Goal: Feedback & Contribution: Contribute content

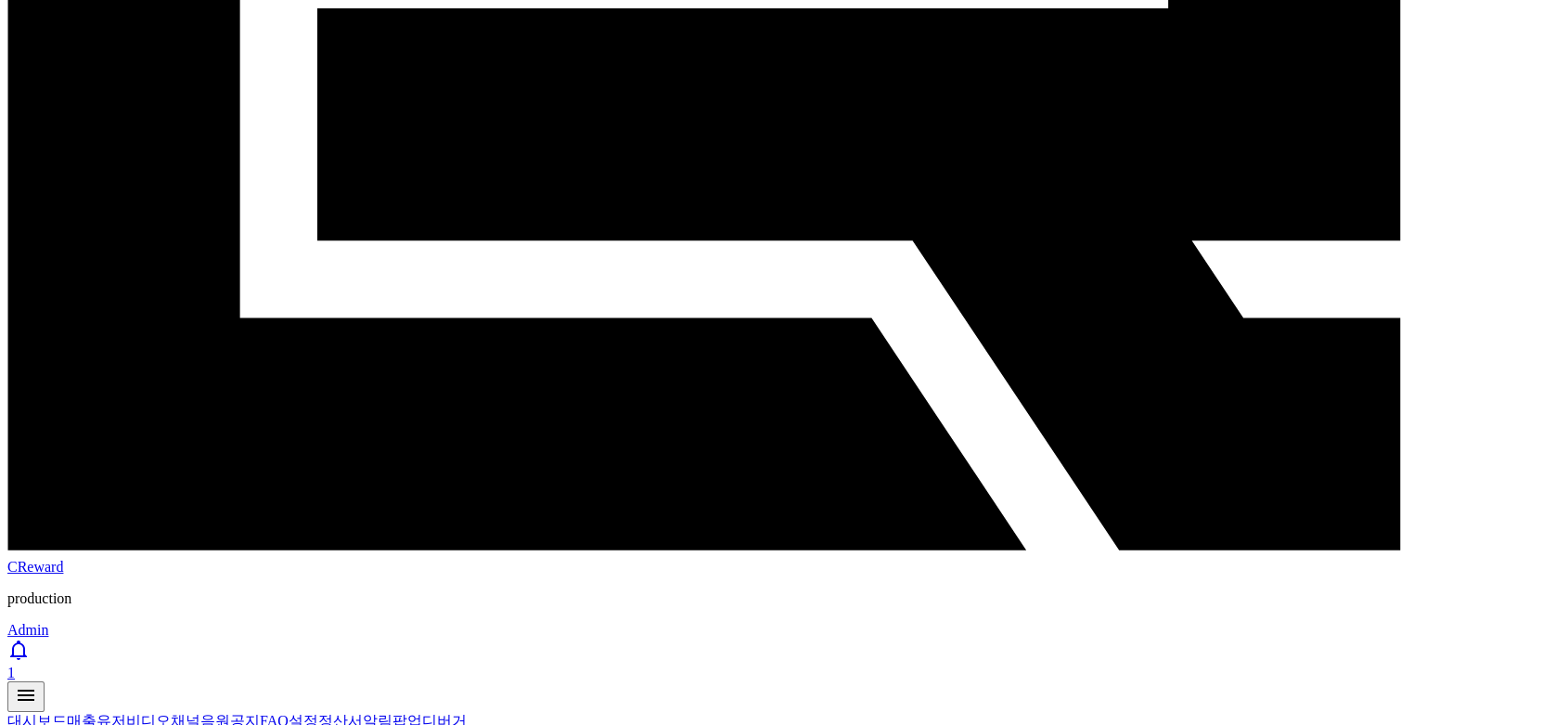
scroll to position [850, 0]
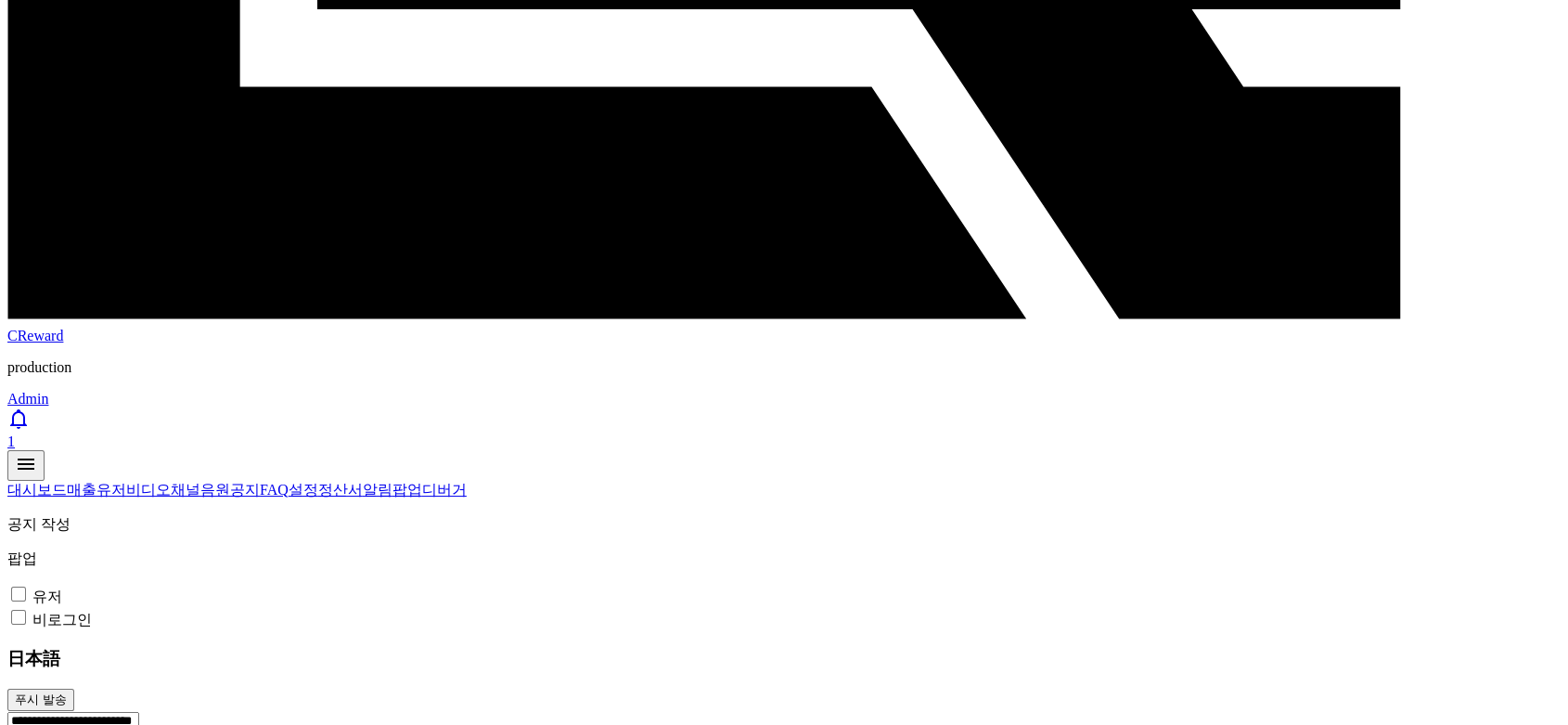
drag, startPoint x: 535, startPoint y: 313, endPoint x: 143, endPoint y: 299, distance: 392.2
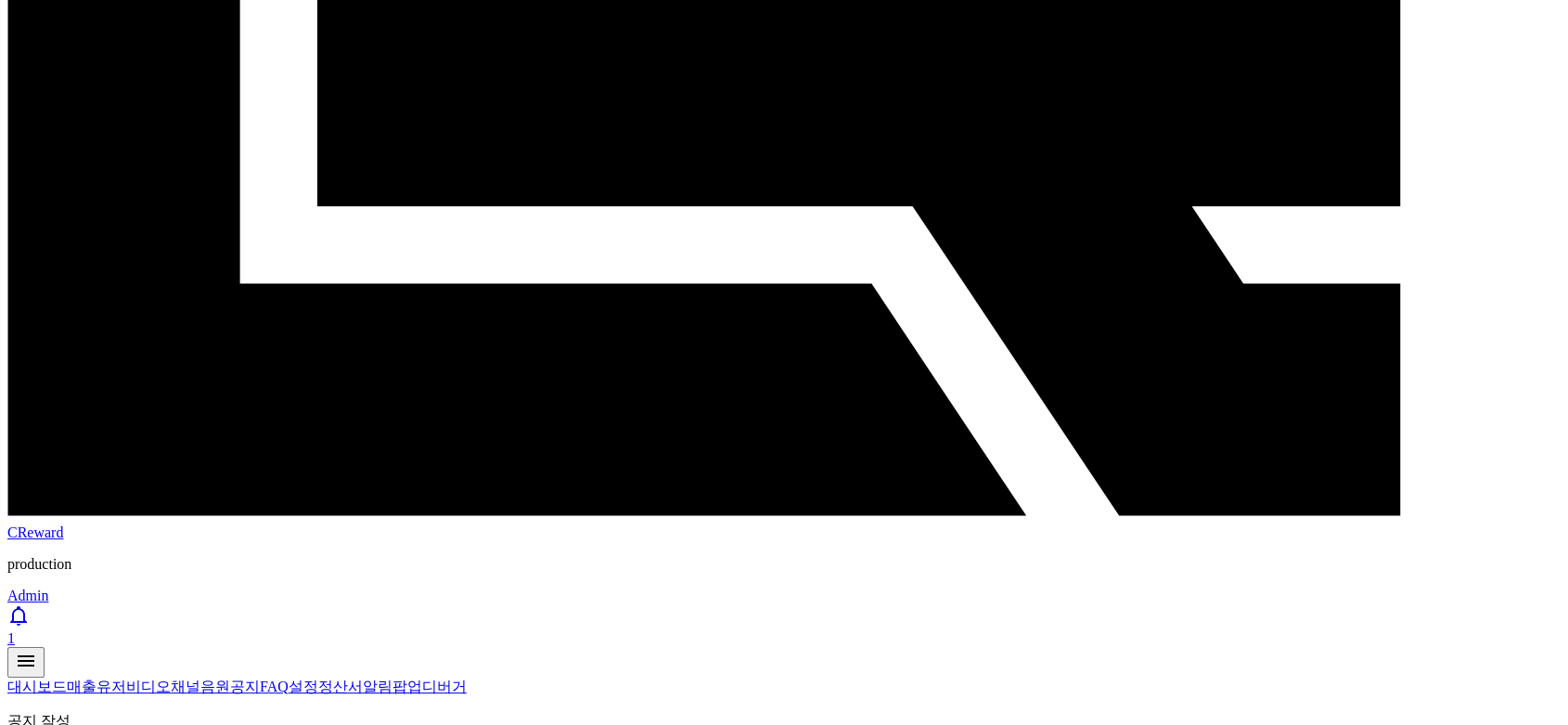
scroll to position [540, 0]
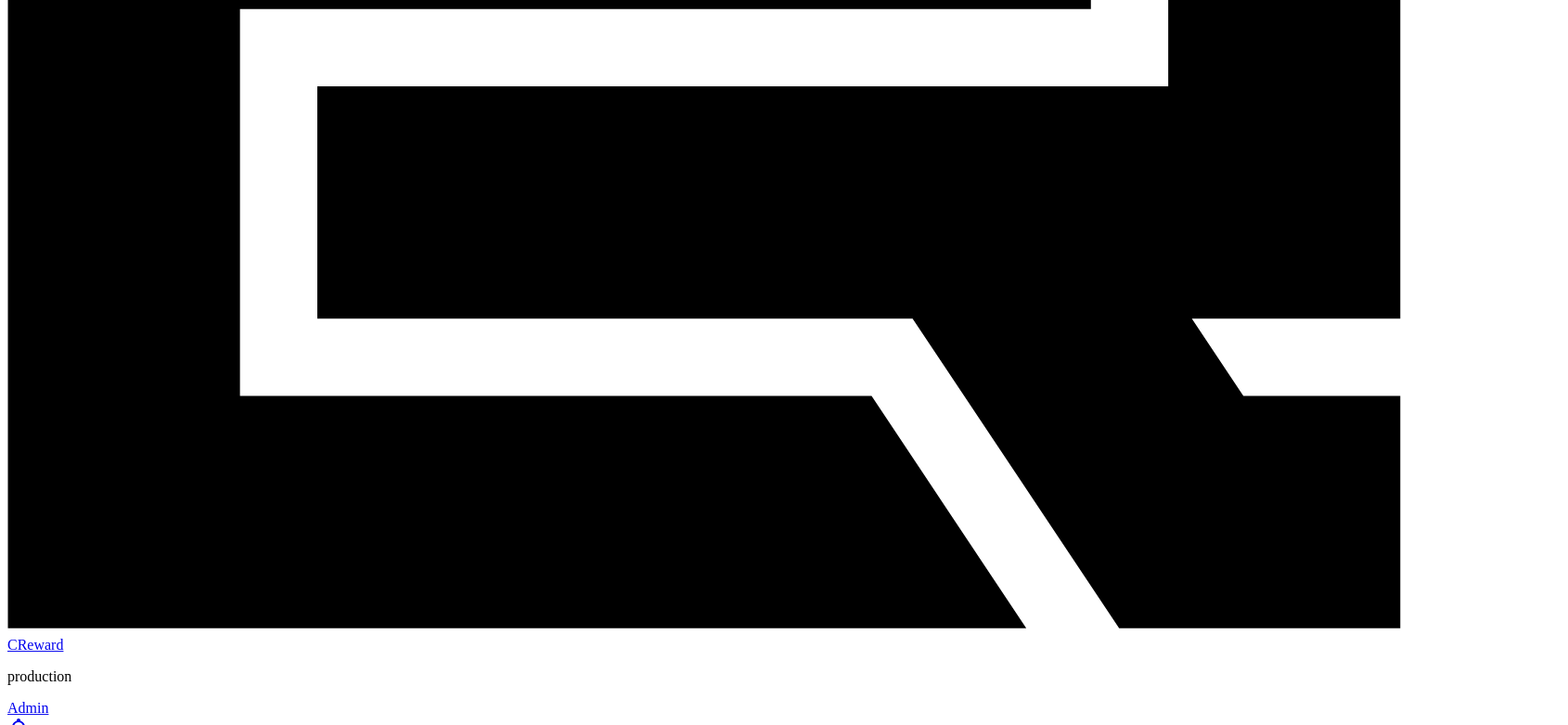
drag, startPoint x: 538, startPoint y: 236, endPoint x: 152, endPoint y: 233, distance: 386.0
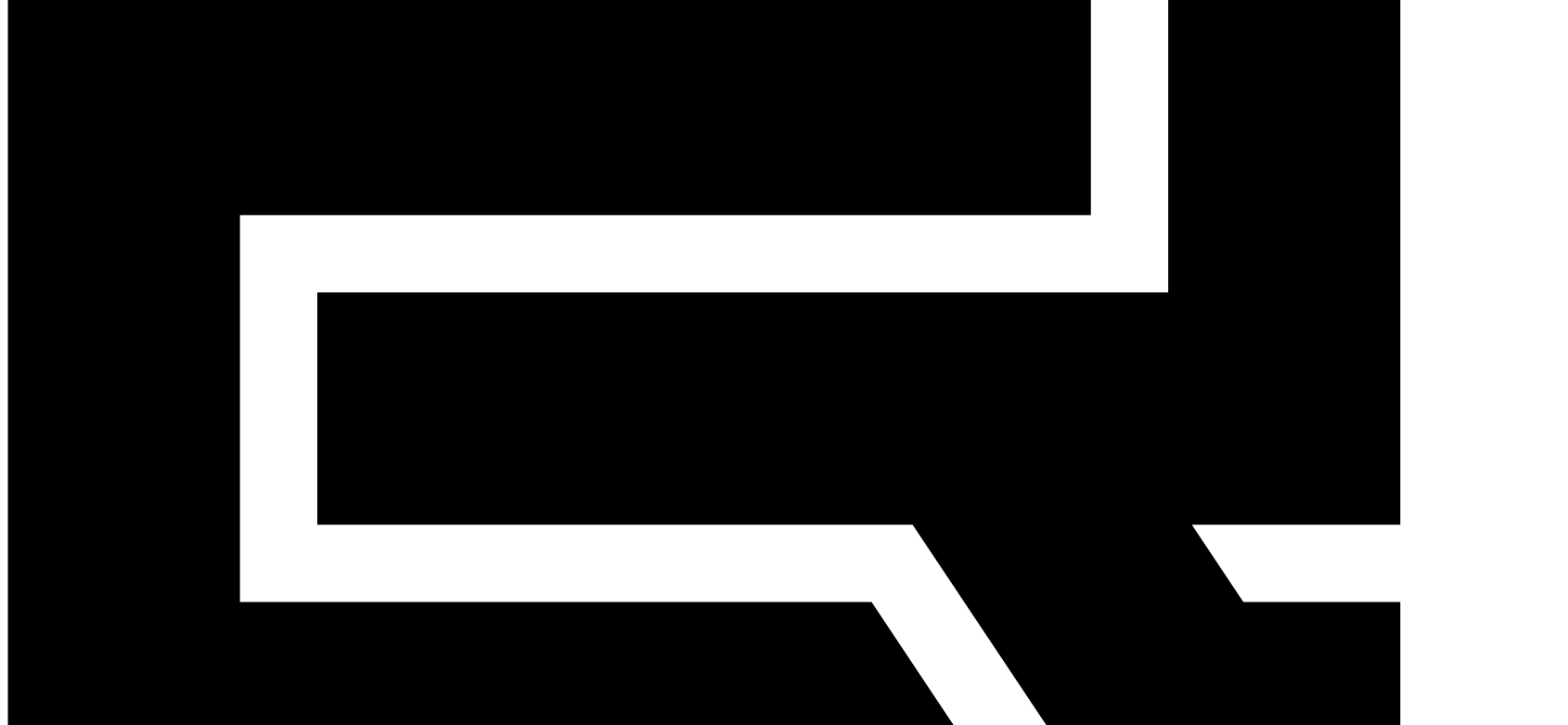
scroll to position [127, 0]
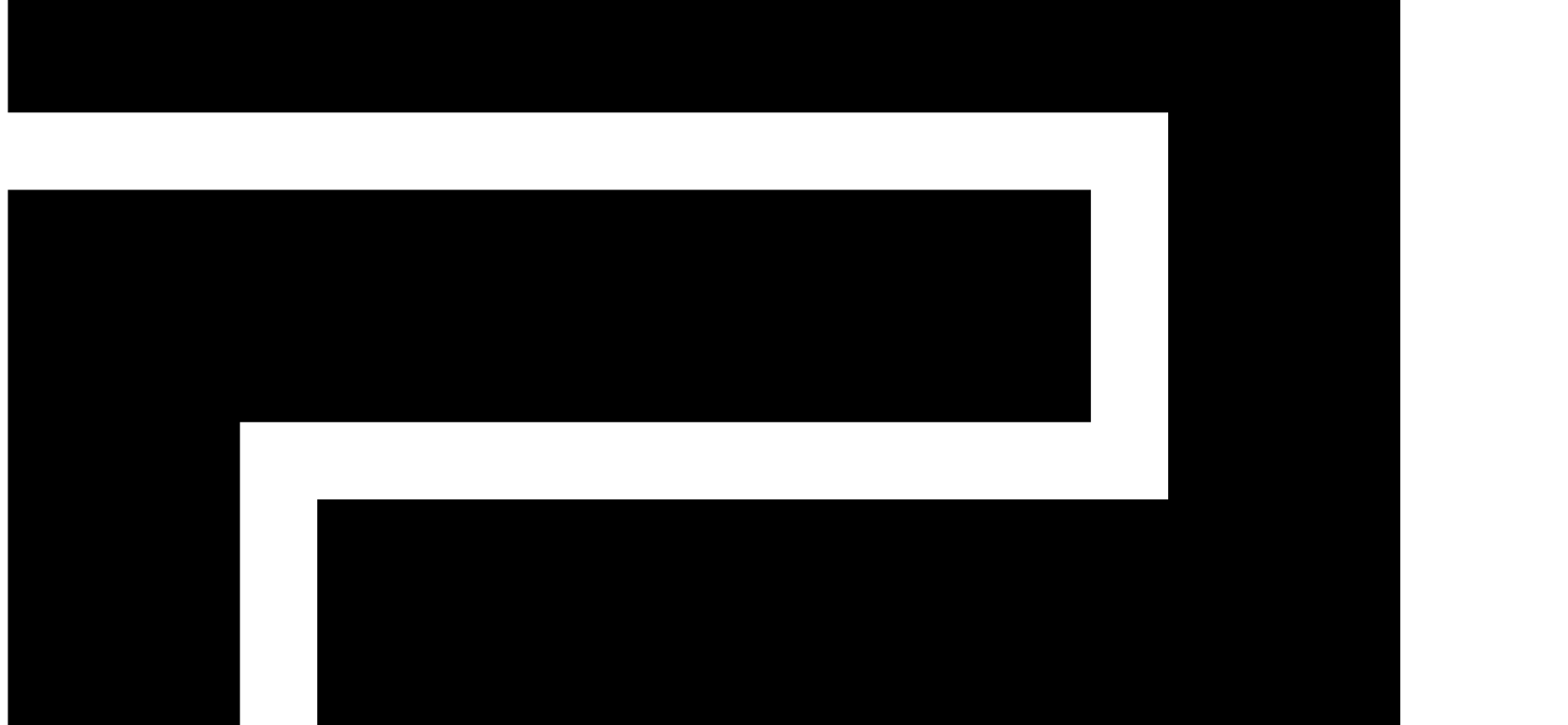
drag, startPoint x: 594, startPoint y: 303, endPoint x: 142, endPoint y: 301, distance: 452.0
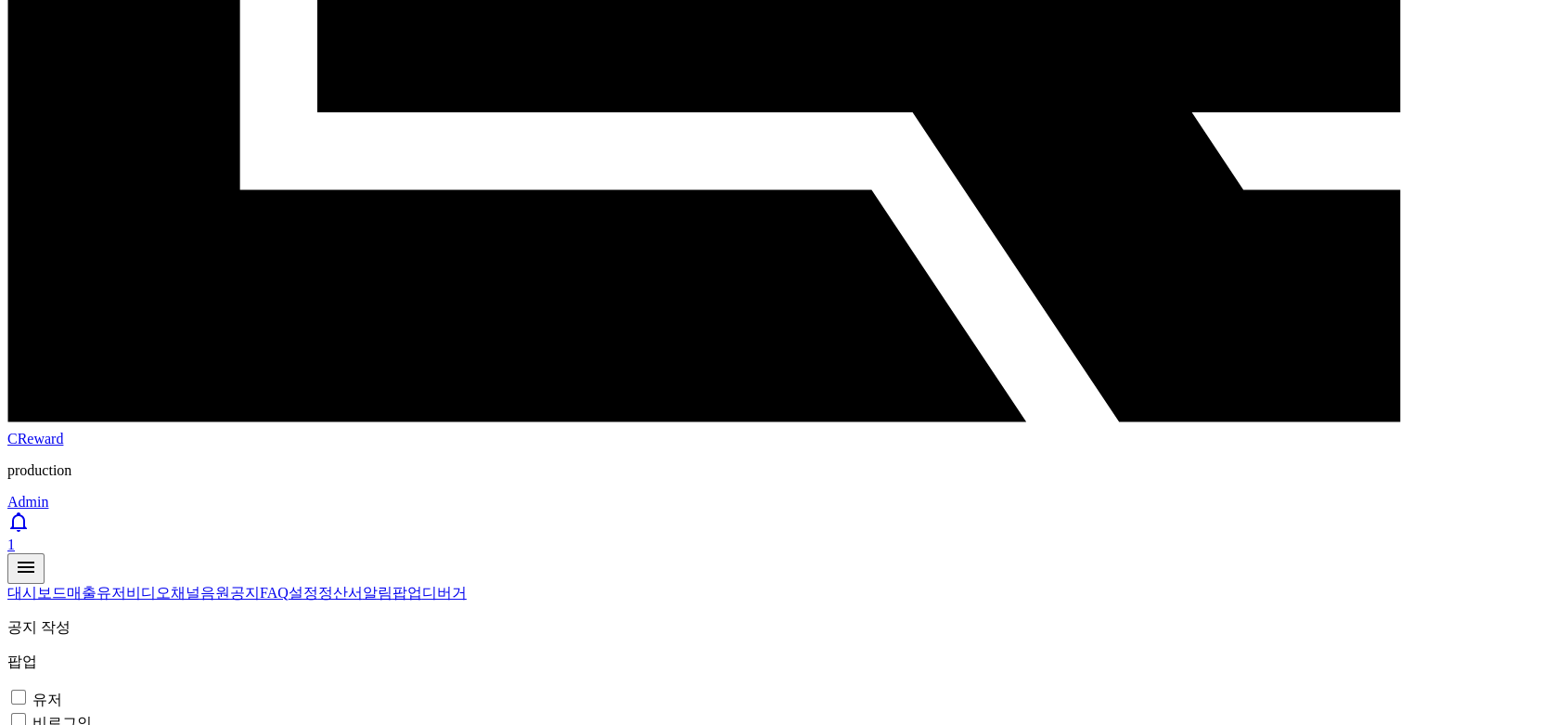
scroll to position [540, 0]
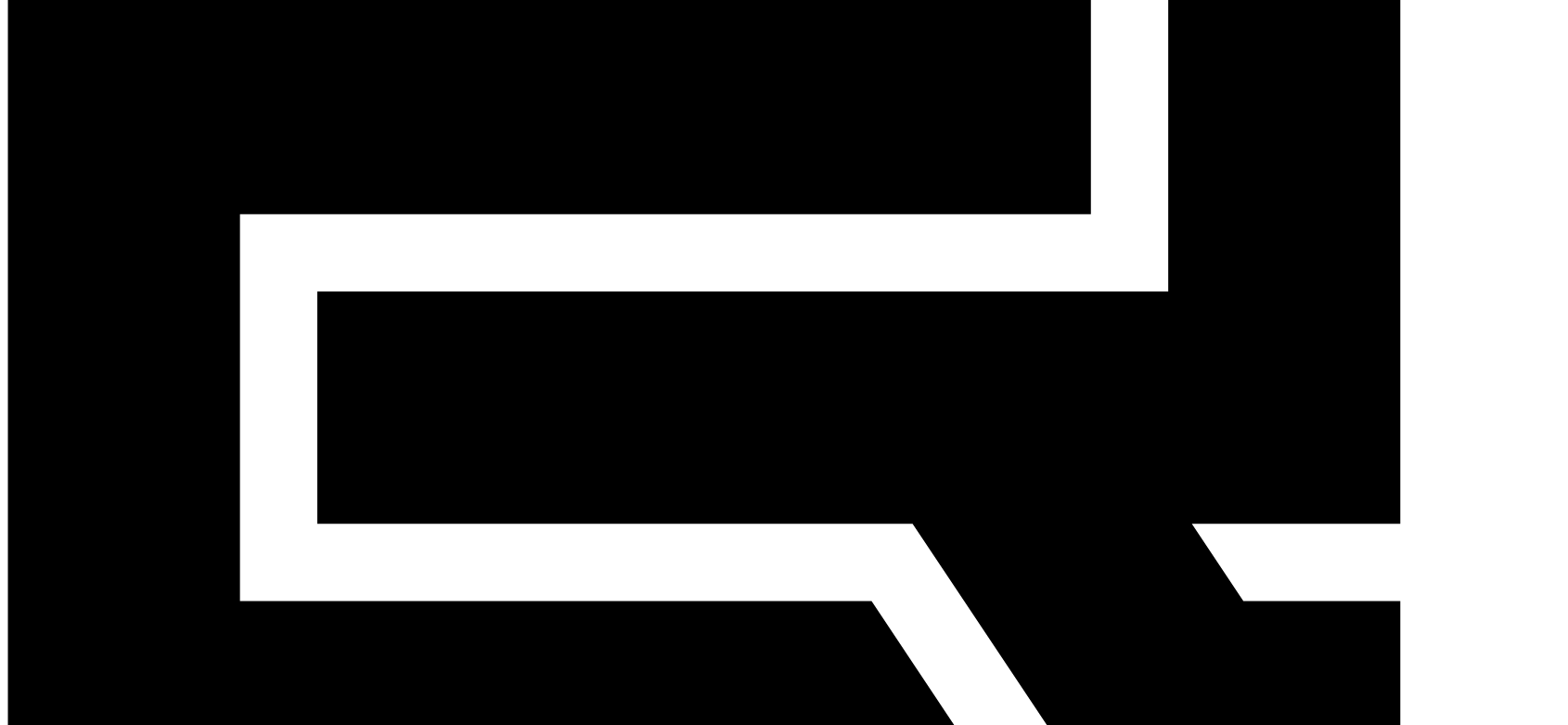
scroll to position [335, 0]
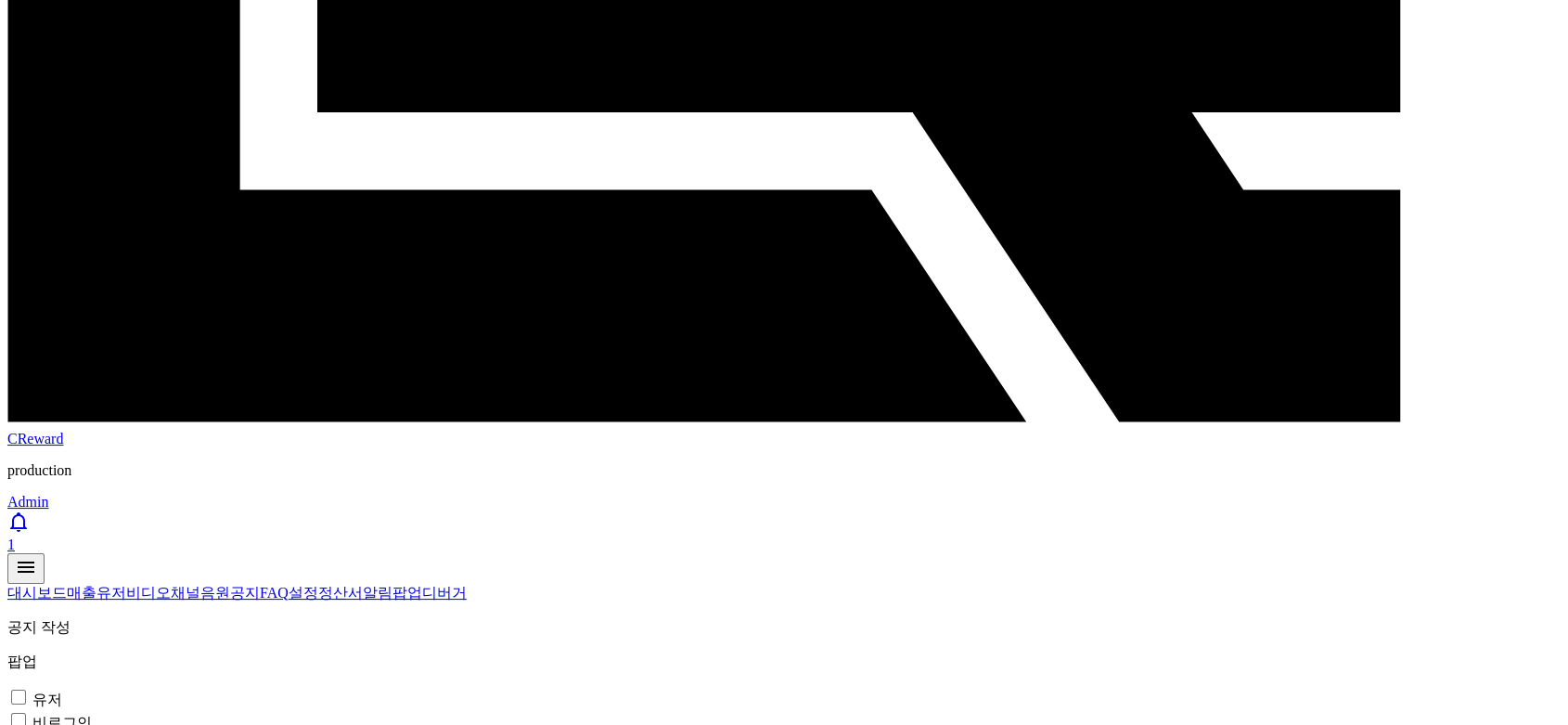
scroll to position [952, 0]
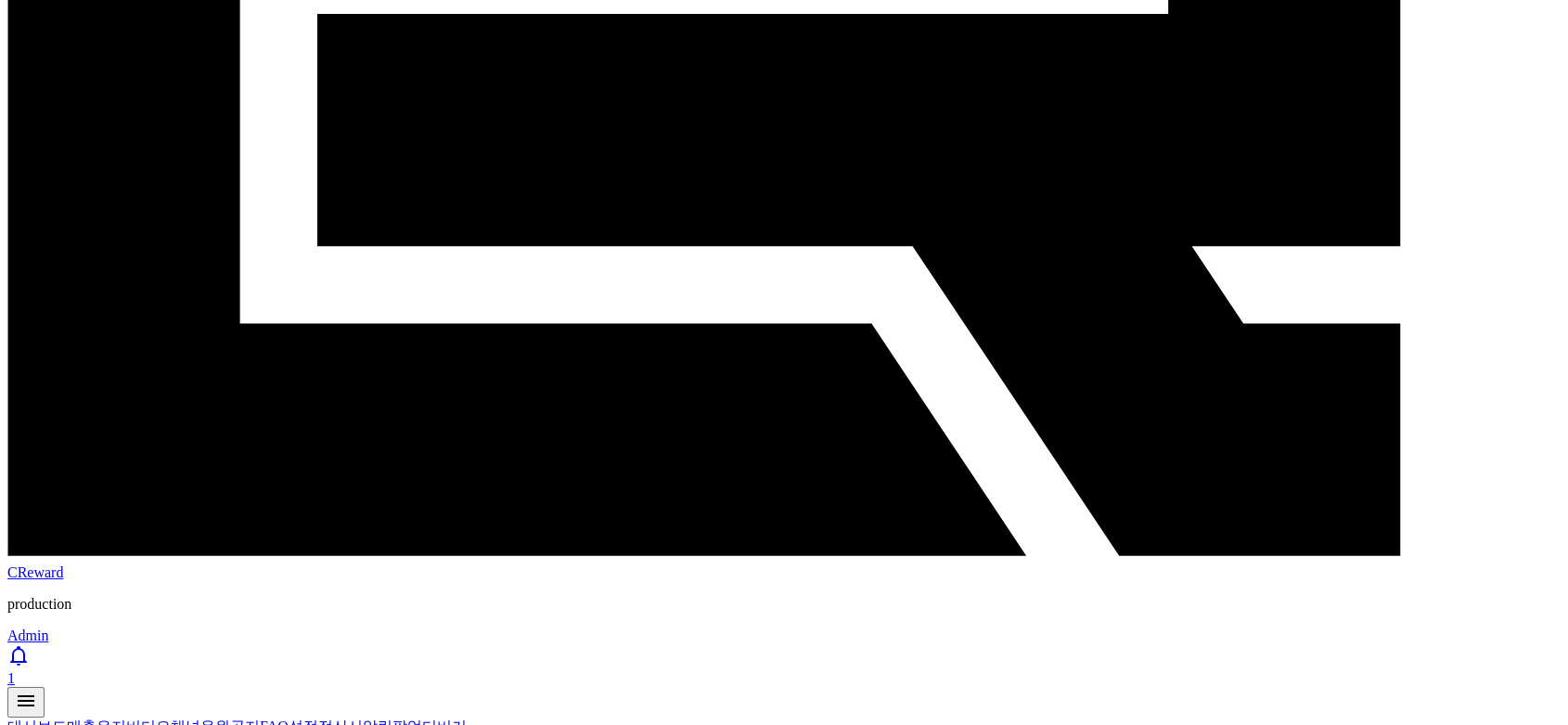
scroll to position [310, 0]
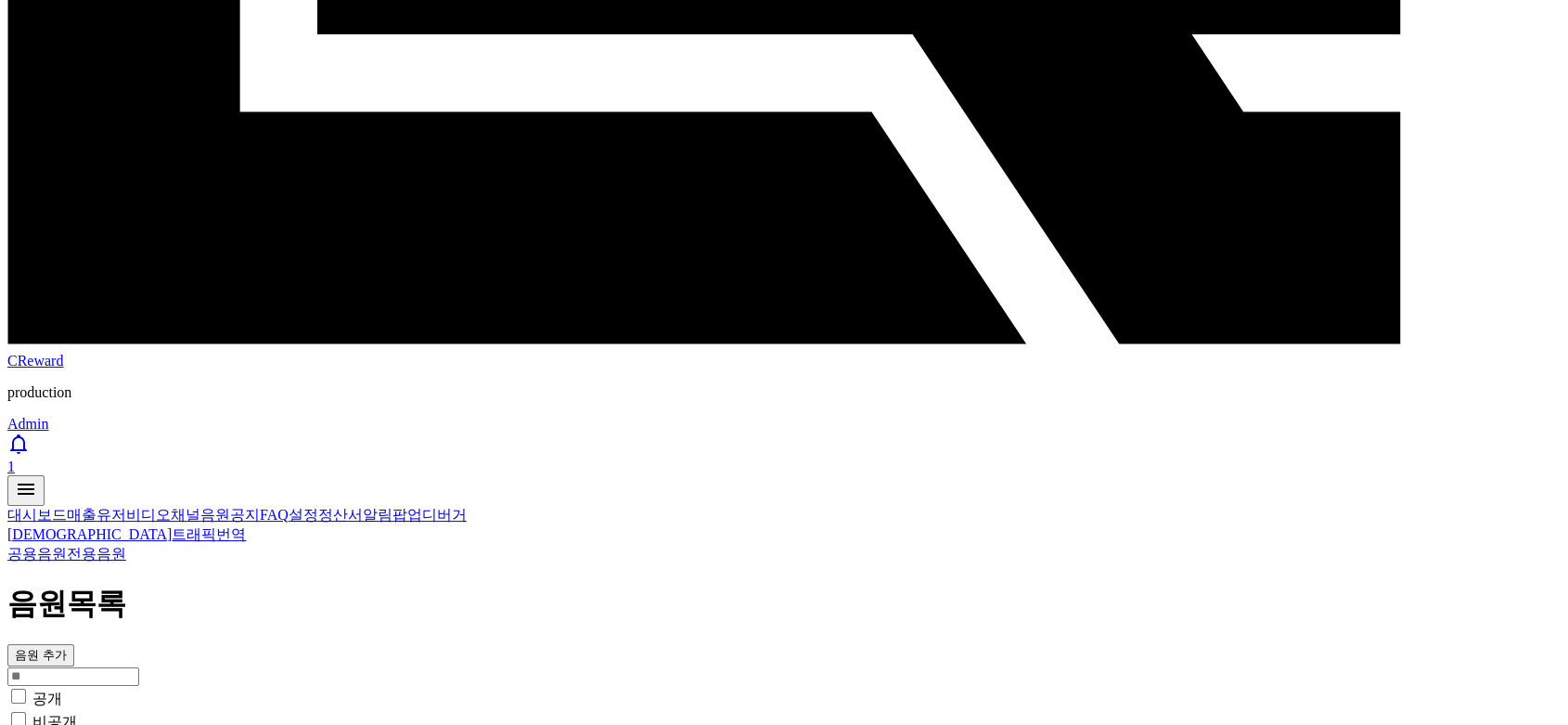
scroll to position [1032, 0]
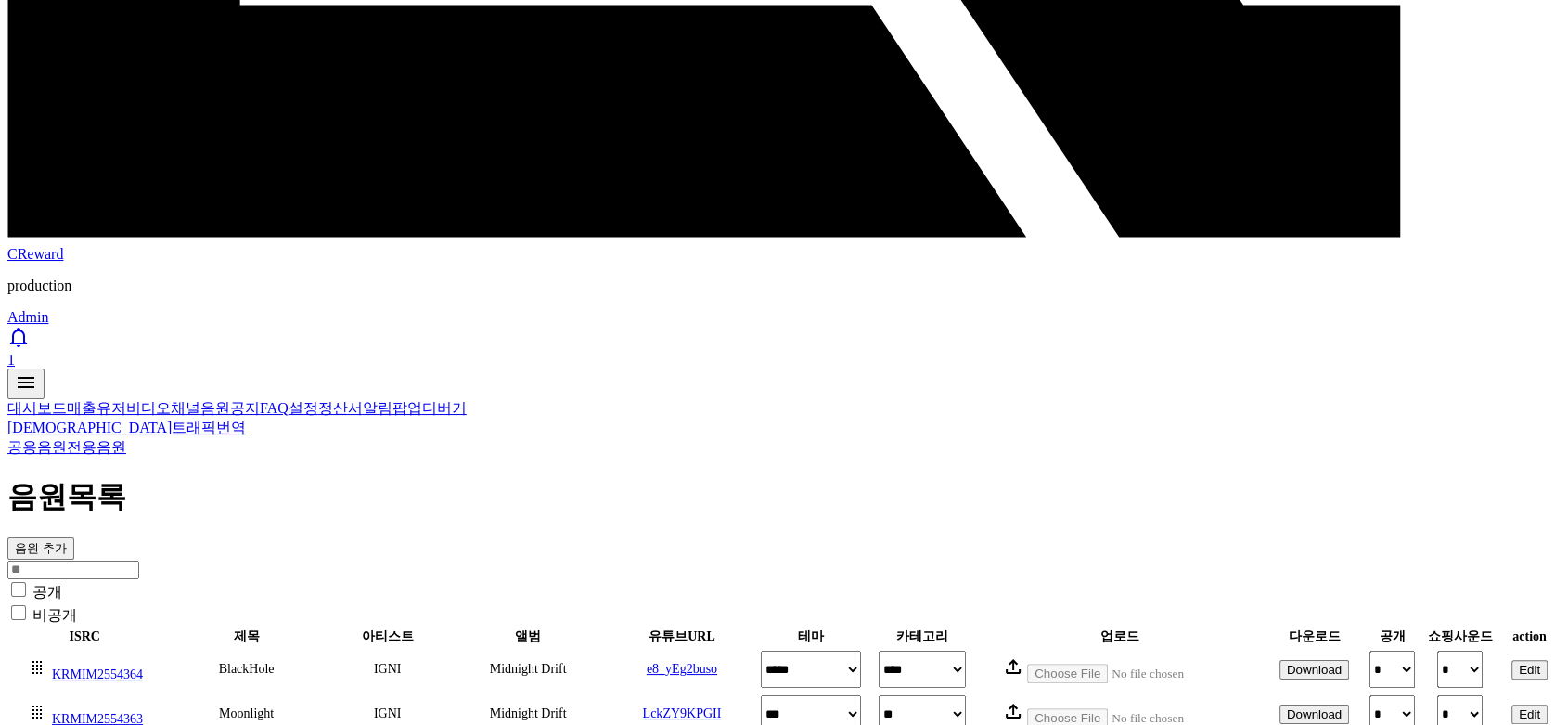
scroll to position [929, 0]
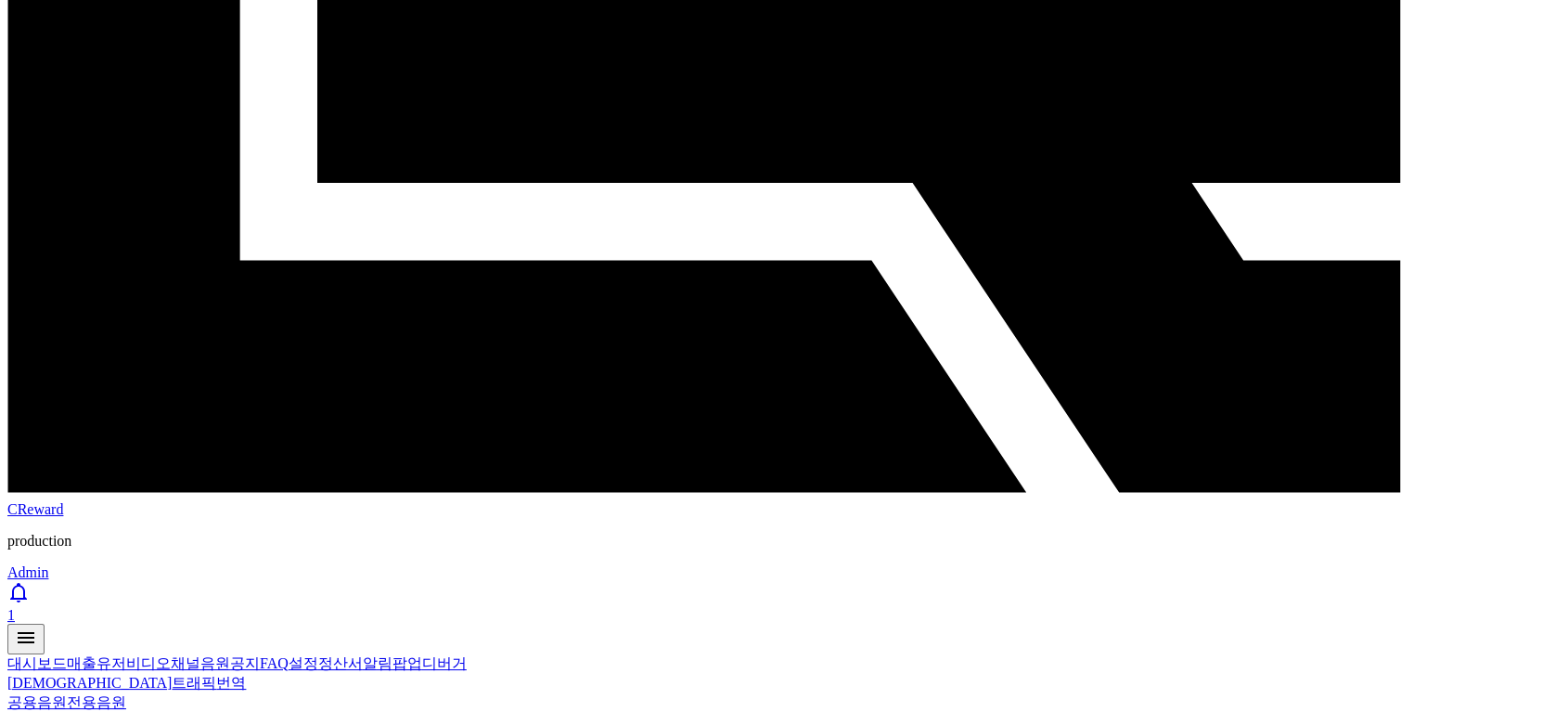
scroll to position [618, 0]
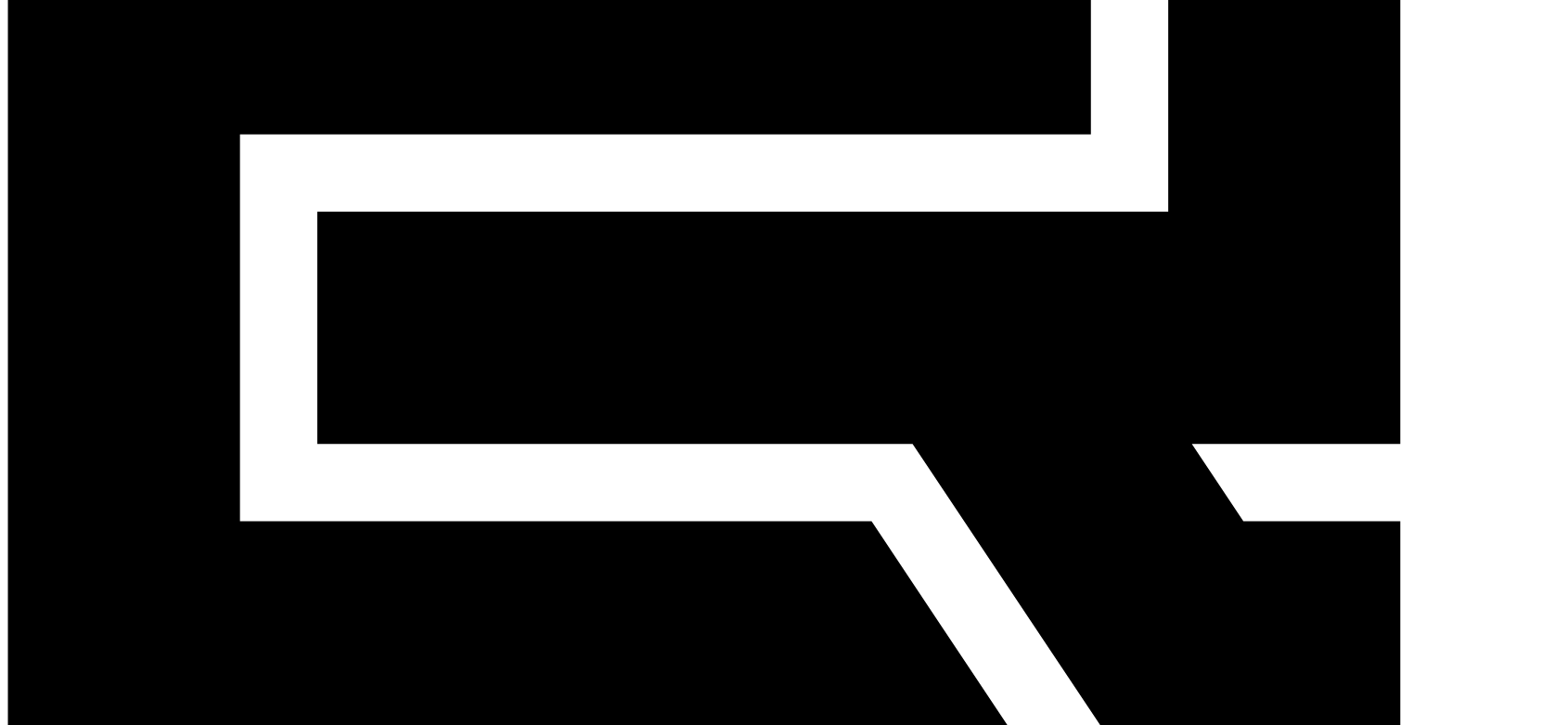
scroll to position [412, 0]
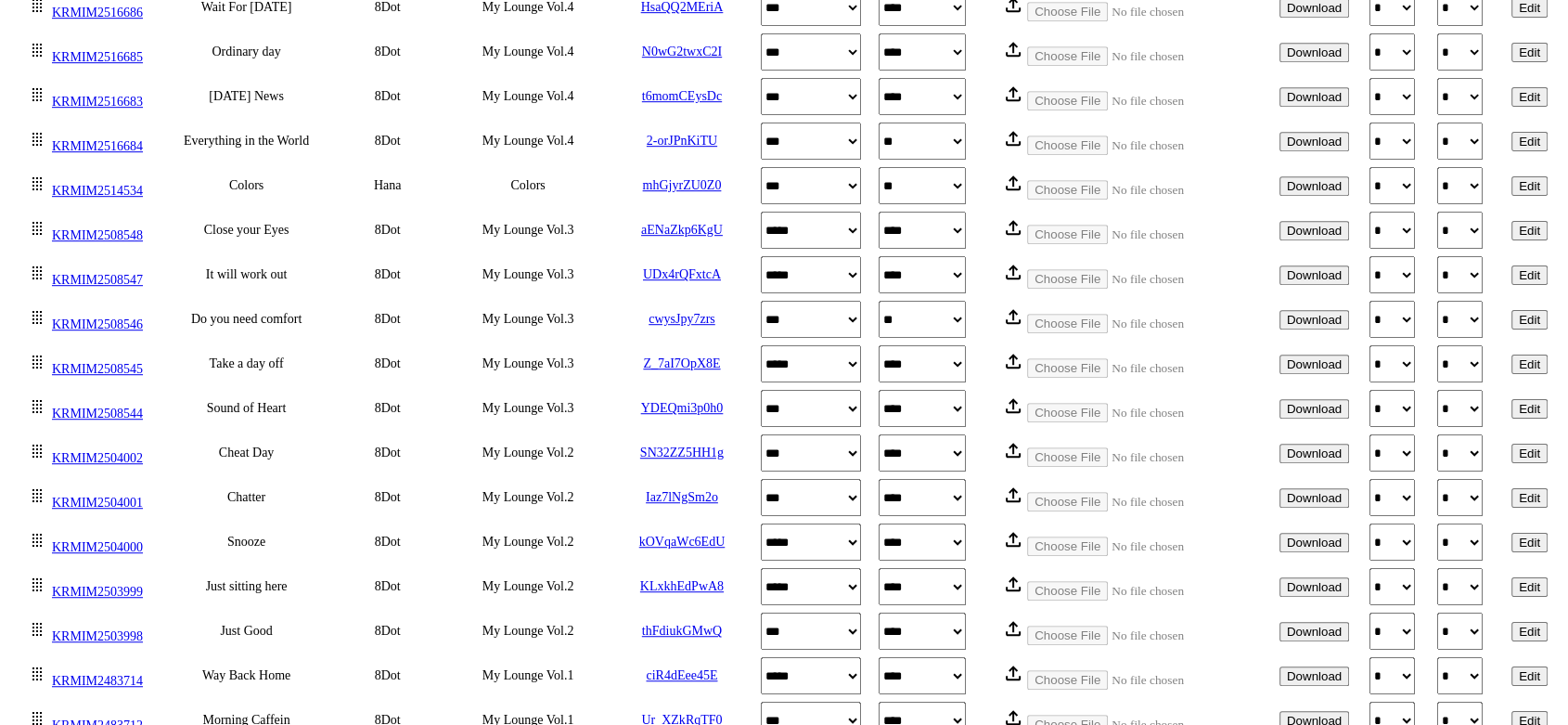
scroll to position [0, 0]
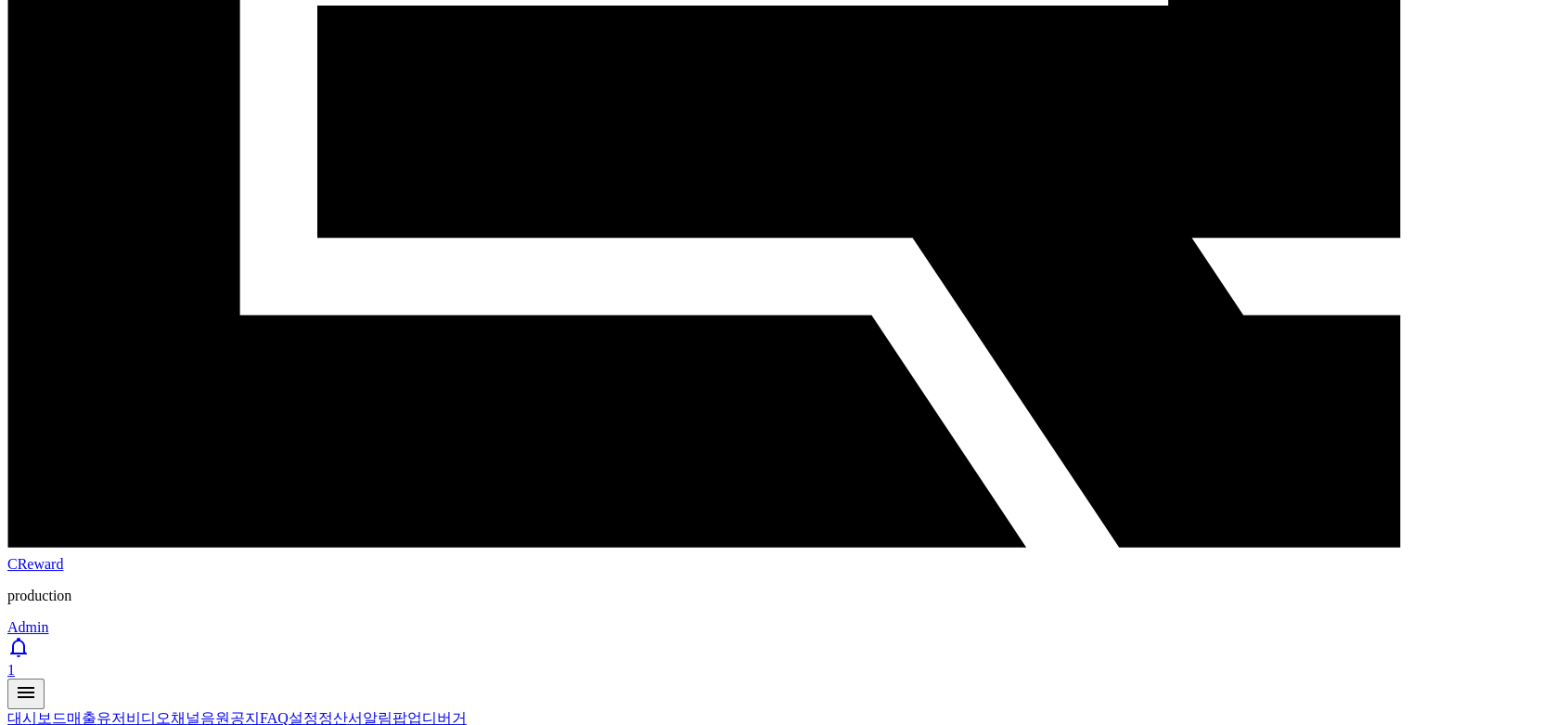
scroll to position [721, 0]
